Goal: Find specific page/section: Find specific page/section

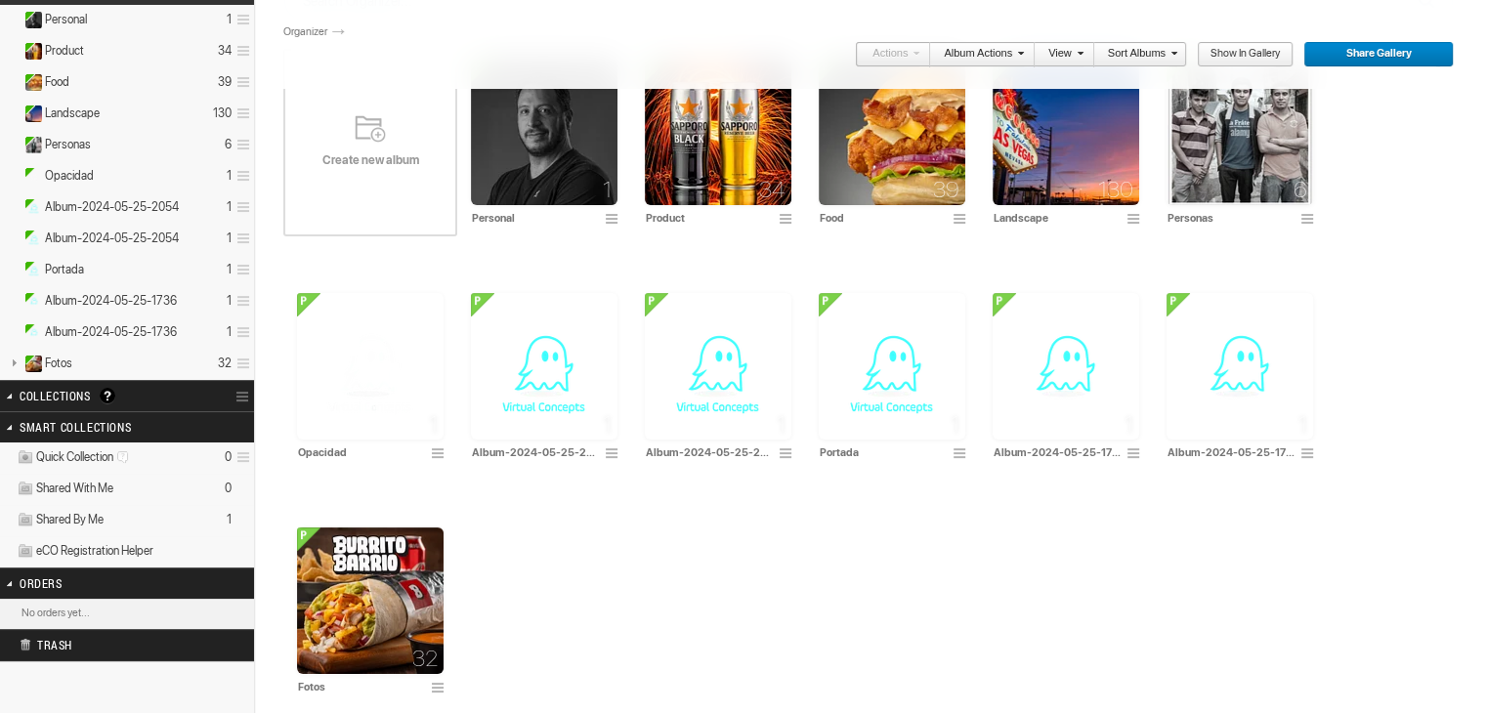
scroll to position [195, 0]
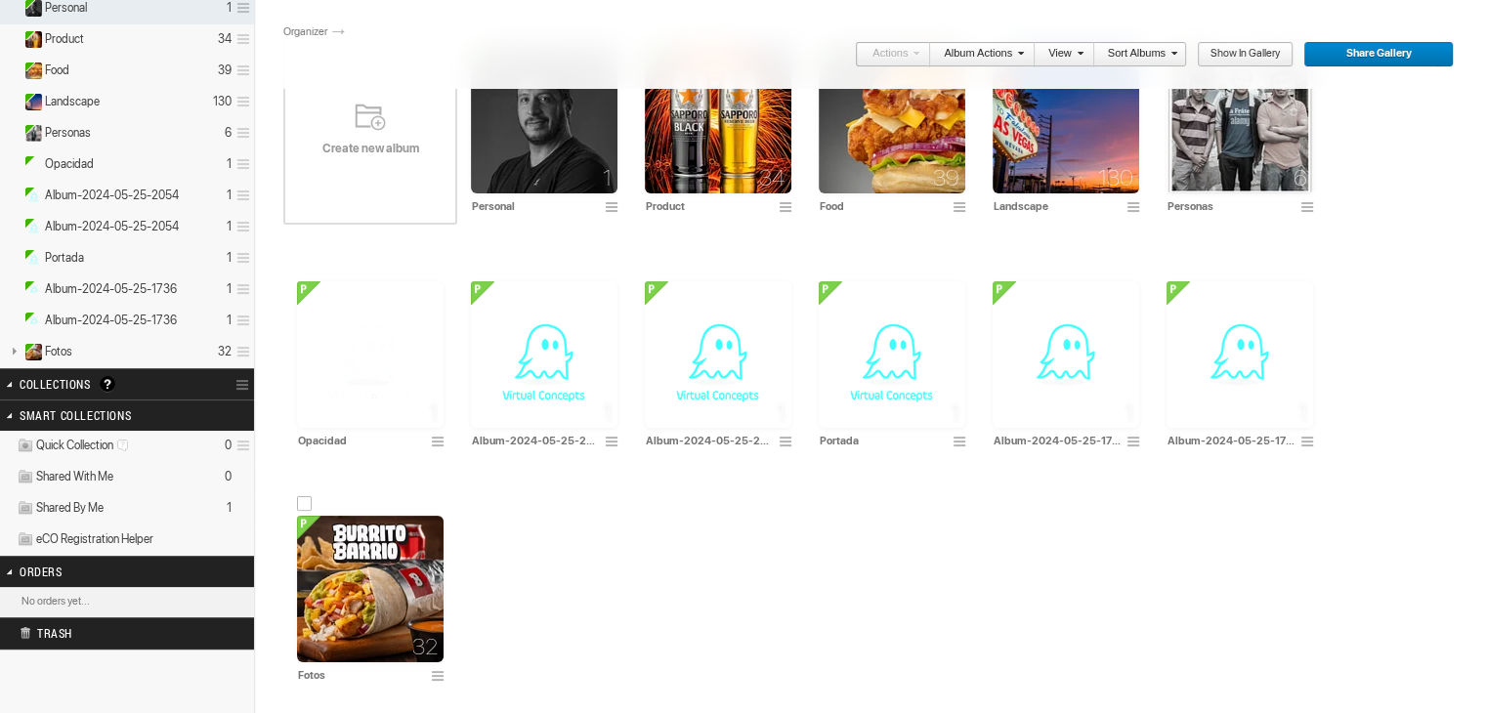
click at [399, 566] on img at bounding box center [370, 589] width 147 height 147
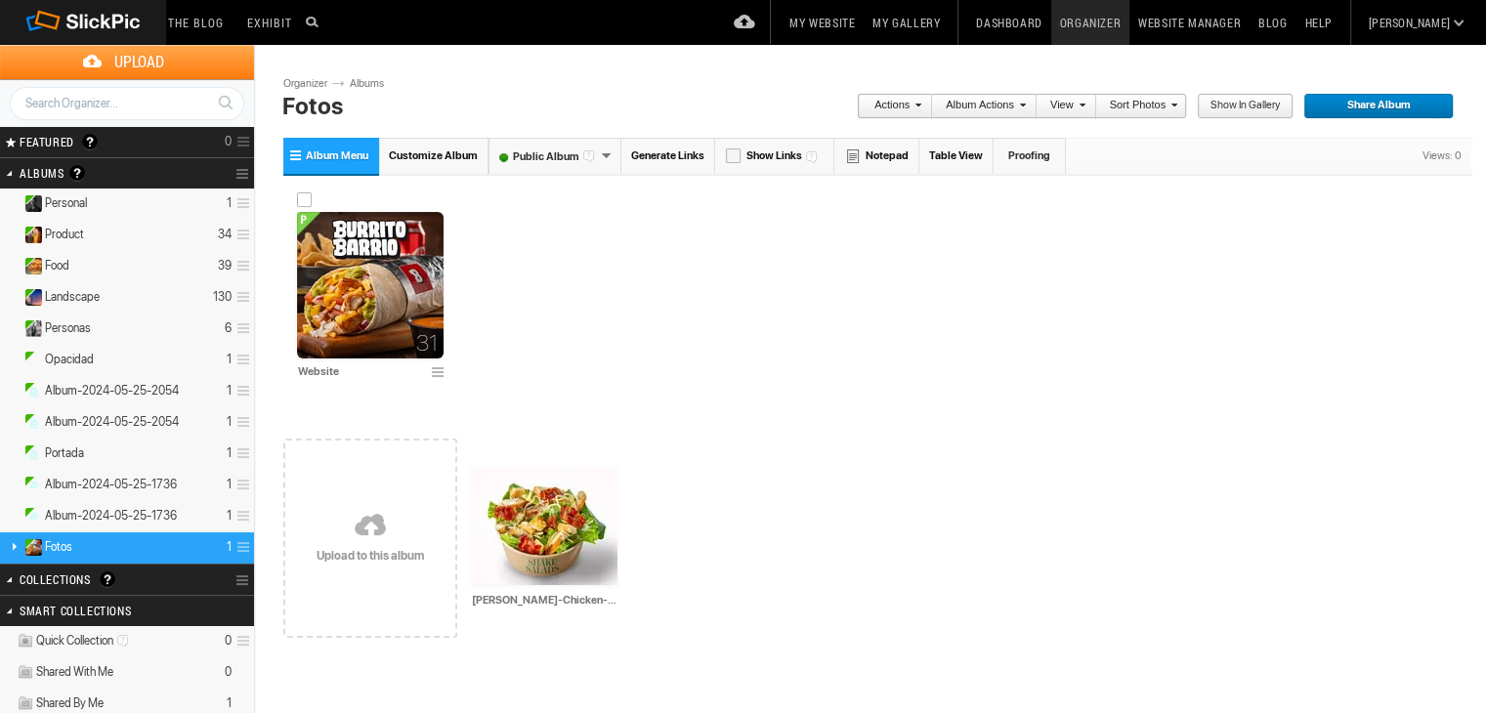
click at [398, 263] on img at bounding box center [370, 285] width 147 height 147
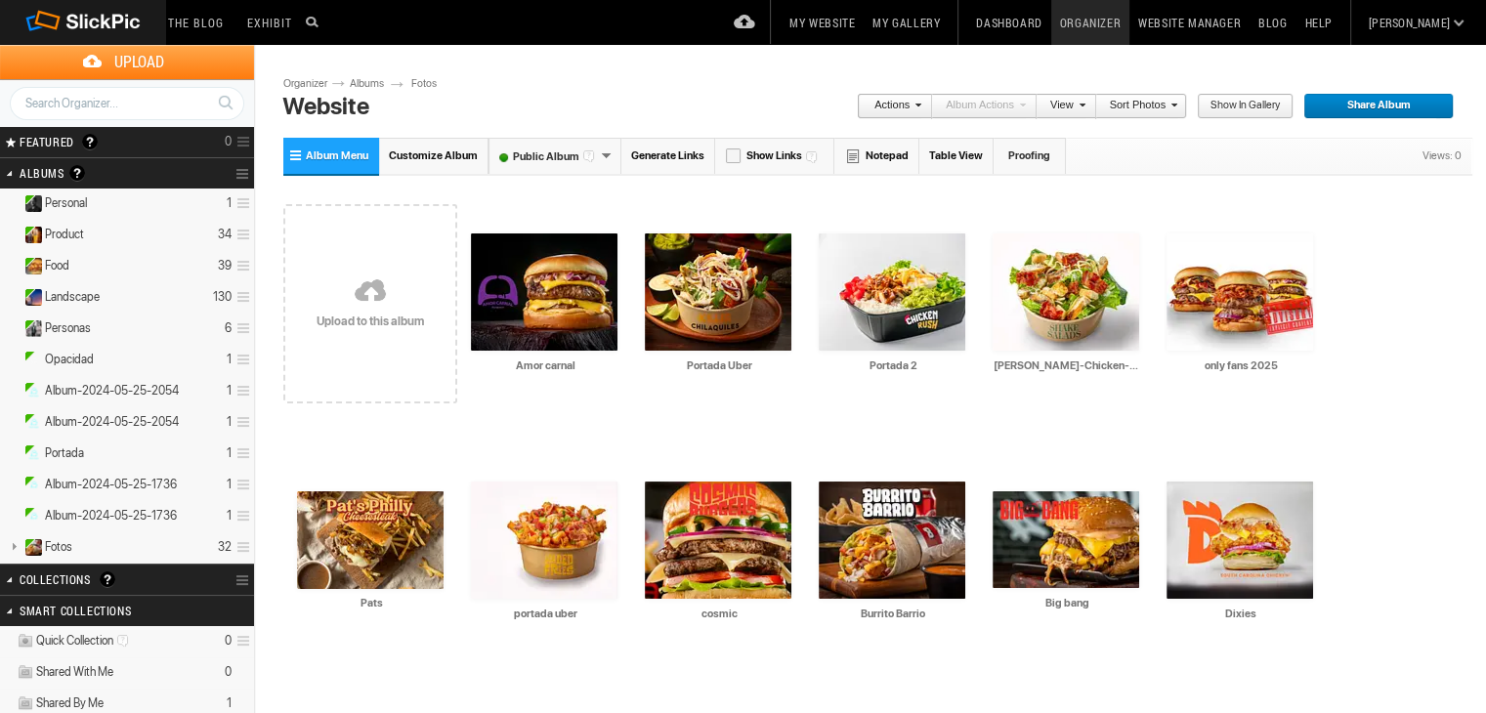
click at [366, 288] on link at bounding box center [370, 293] width 174 height 226
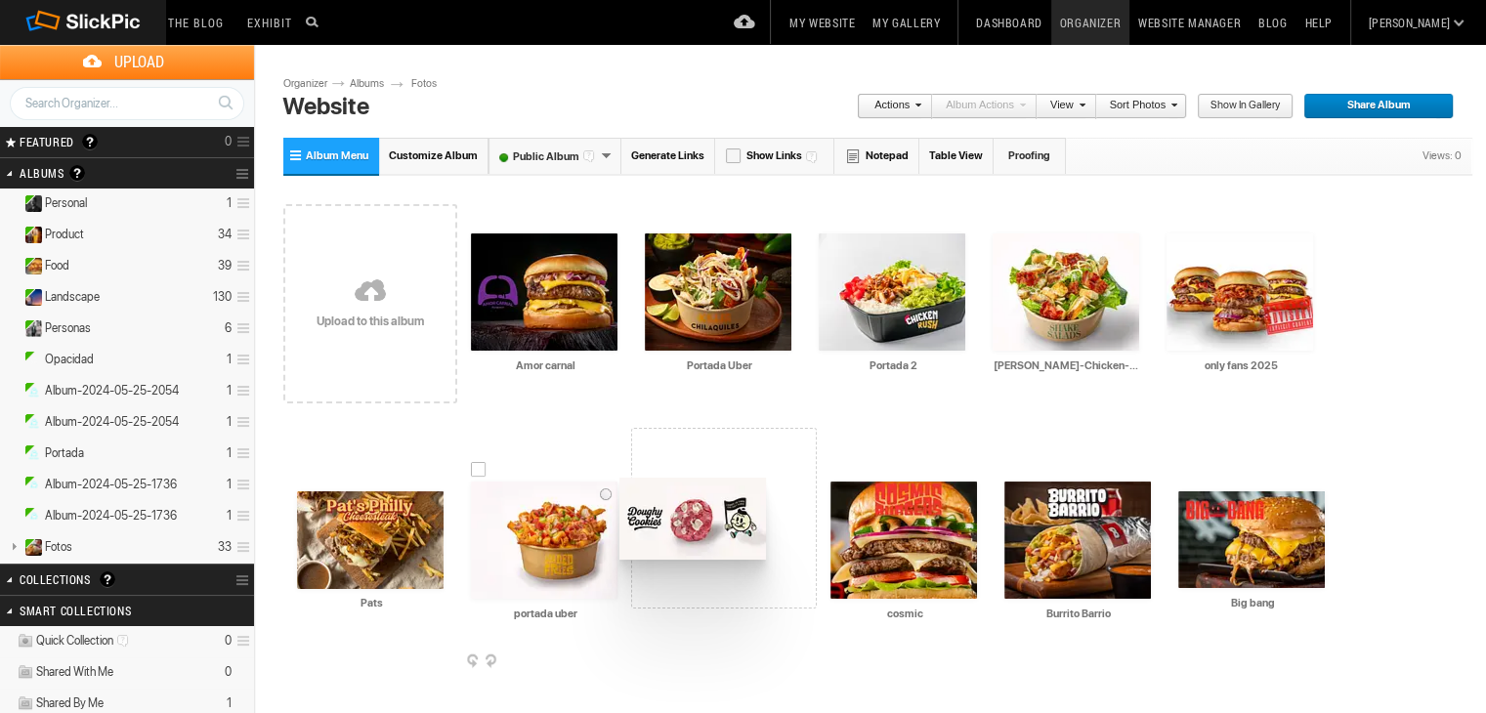
drag, startPoint x: 611, startPoint y: 373, endPoint x: 617, endPoint y: 478, distance: 104.7
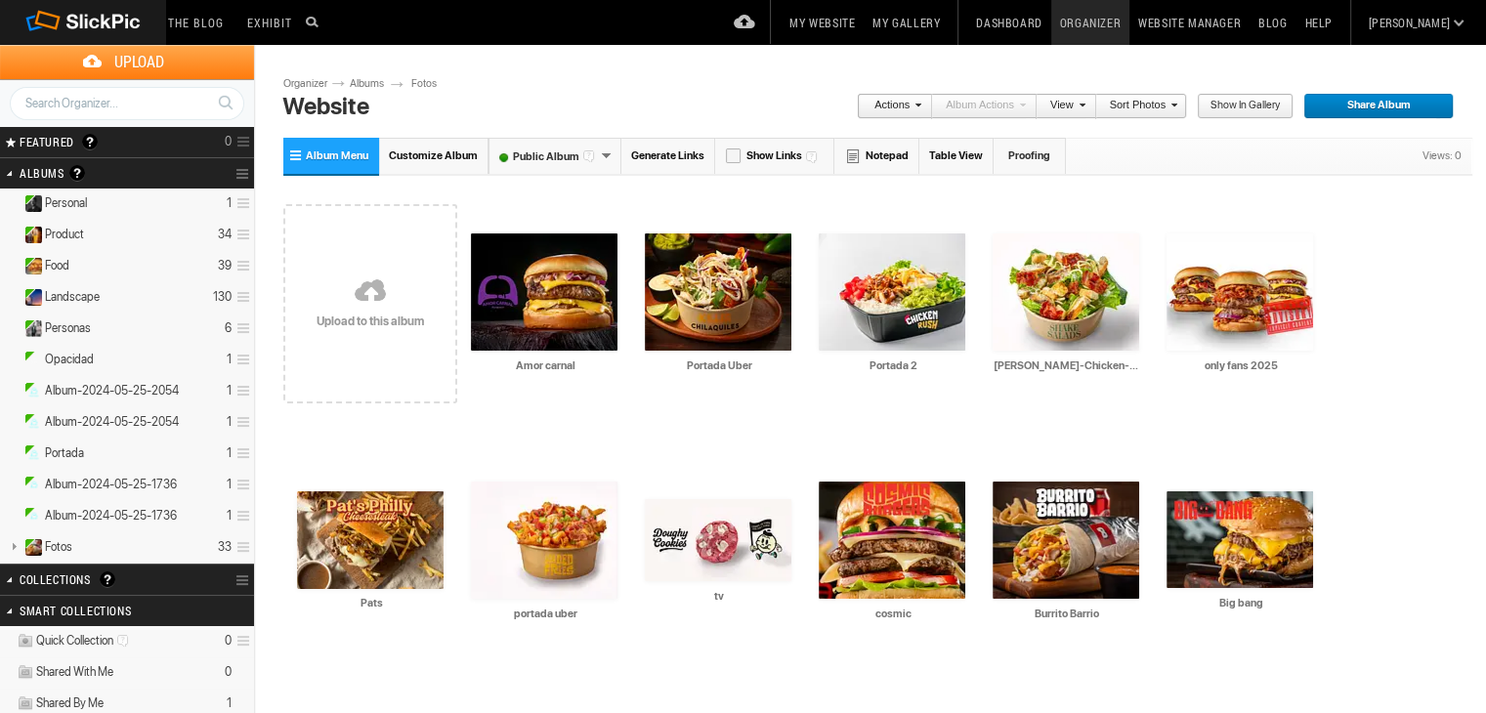
click at [863, 26] on link "My Website" at bounding box center [821, 22] width 83 height 45
